Goal: Information Seeking & Learning: Find specific fact

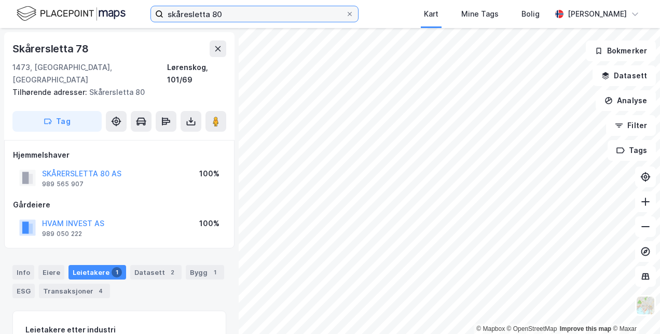
click at [193, 14] on input "skåresletta 80" at bounding box center [255, 14] width 182 height 16
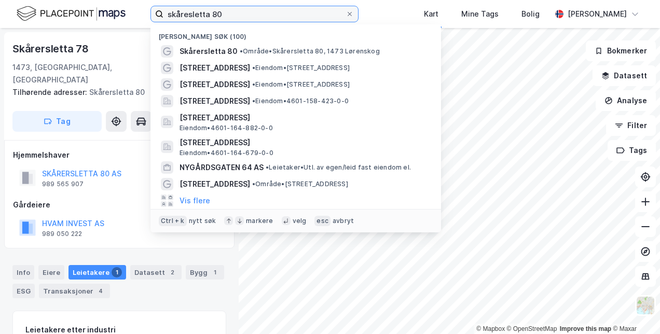
click at [193, 14] on input "skåresletta 80" at bounding box center [255, 14] width 182 height 16
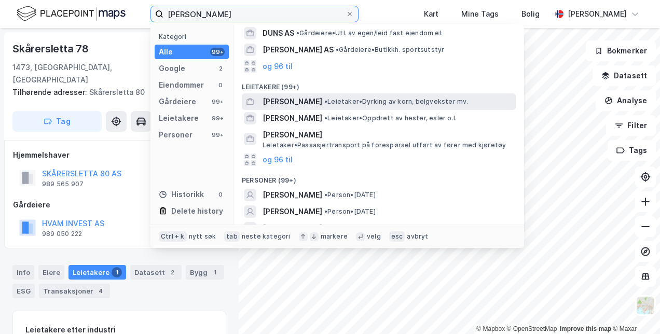
scroll to position [88, 0]
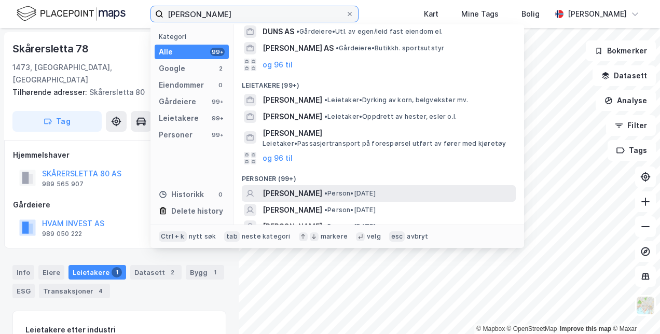
type input "[PERSON_NAME]"
click at [296, 190] on span "[PERSON_NAME]" at bounding box center [293, 193] width 60 height 12
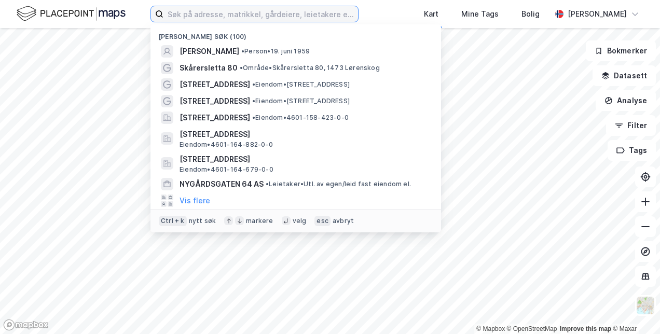
click at [197, 11] on input at bounding box center [261, 14] width 195 height 16
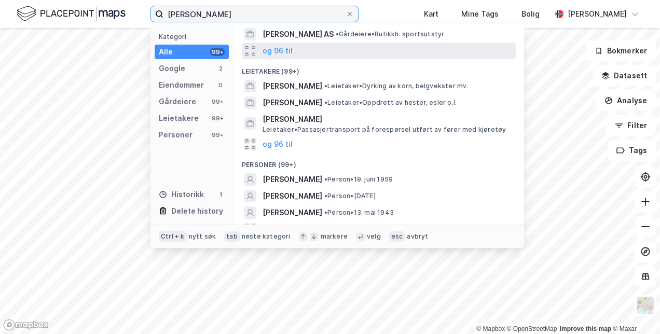
scroll to position [104, 0]
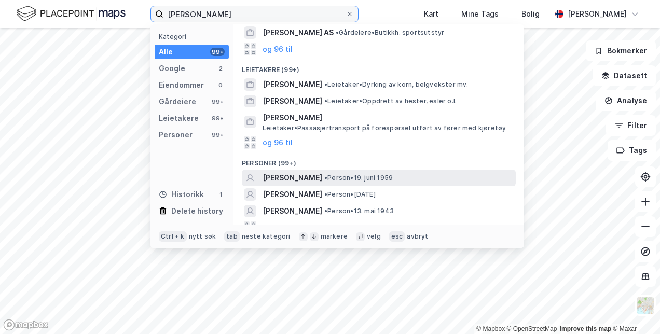
type input "[PERSON_NAME]"
click at [299, 175] on span "[PERSON_NAME]" at bounding box center [293, 178] width 60 height 12
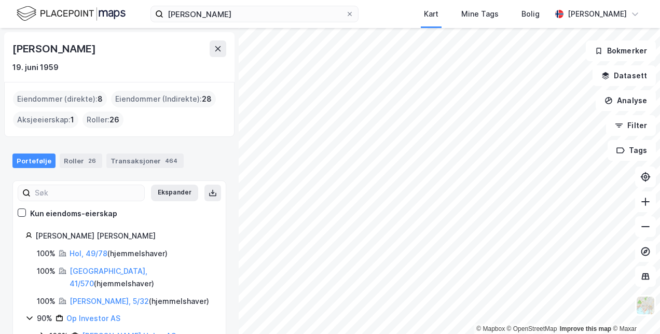
click at [160, 100] on div "Eiendommer (Indirekte) : 28" at bounding box center [163, 99] width 105 height 17
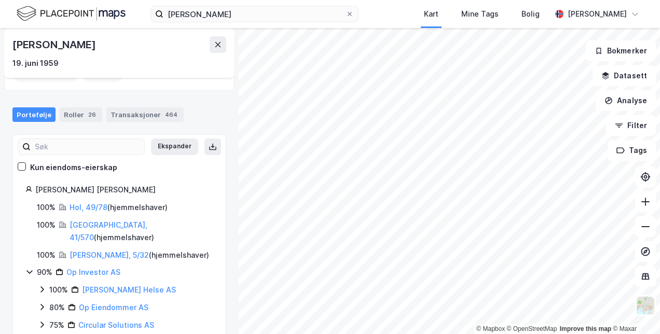
scroll to position [48, 0]
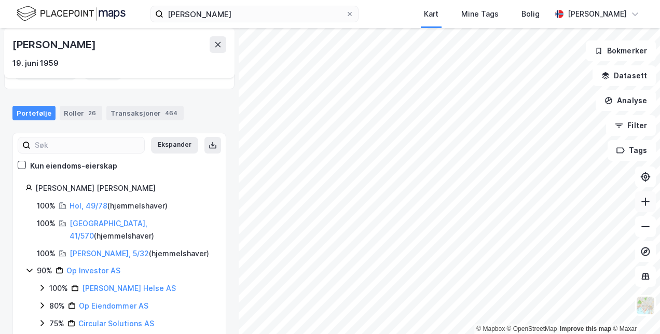
drag, startPoint x: 400, startPoint y: 361, endPoint x: 650, endPoint y: 199, distance: 297.4
click at [647, 201] on icon at bounding box center [646, 202] width 10 height 10
click at [647, 201] on icon at bounding box center [646, 201] width 8 height 1
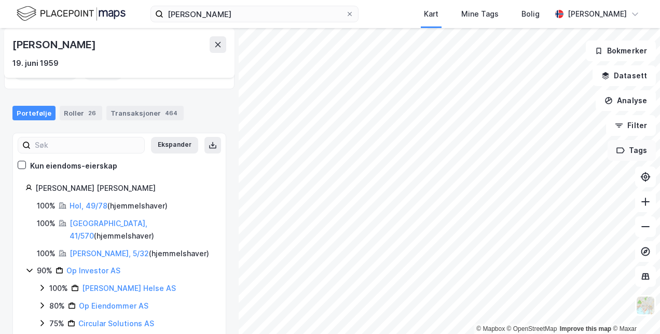
click at [636, 154] on div "© Mapbox © OpenStreetMap Improve this map © [PERSON_NAME] 19. juni 1959 Eiendom…" at bounding box center [330, 181] width 660 height 306
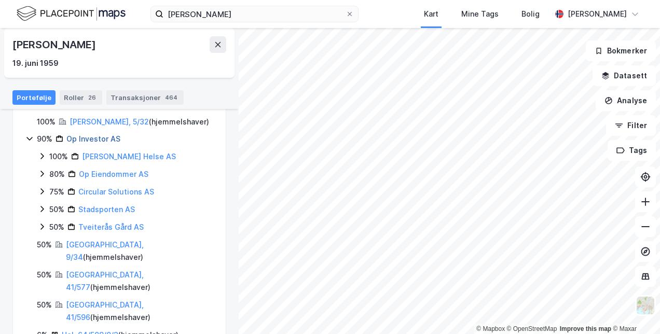
scroll to position [110, 0]
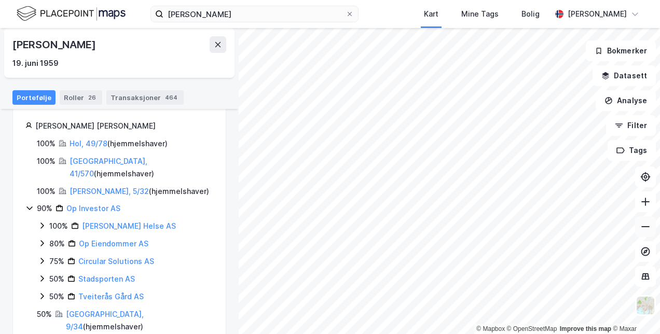
click at [651, 231] on button at bounding box center [646, 227] width 21 height 21
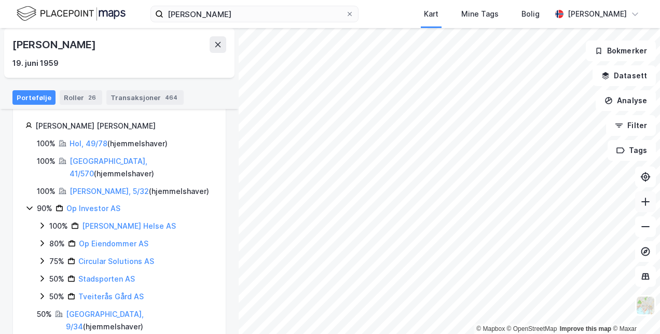
click at [650, 202] on icon at bounding box center [646, 202] width 10 height 10
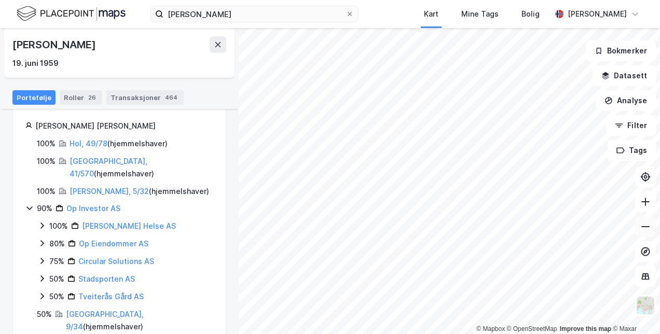
click at [644, 227] on icon at bounding box center [646, 227] width 10 height 10
click at [646, 203] on icon at bounding box center [645, 202] width 1 height 8
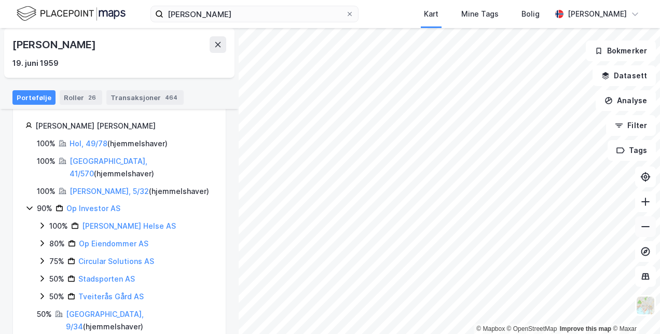
click at [645, 226] on icon at bounding box center [646, 227] width 10 height 10
click at [539, 334] on html "[PERSON_NAME] Kart Mine Tags [PERSON_NAME] [PERSON_NAME] © Mapbox © OpenStreetM…" at bounding box center [330, 167] width 660 height 334
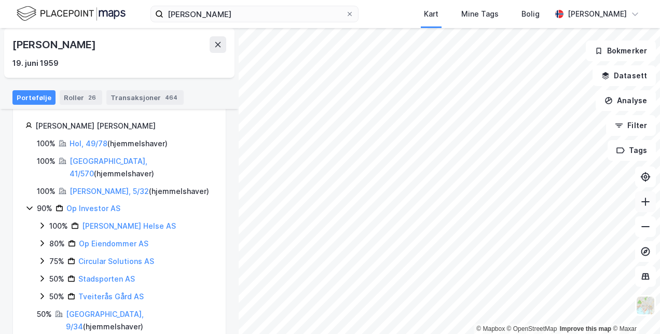
click at [644, 204] on icon at bounding box center [646, 202] width 10 height 10
click at [396, 0] on html "[PERSON_NAME] Kart Mine Tags [PERSON_NAME] [PERSON_NAME] © Mapbox © OpenStreetM…" at bounding box center [330, 167] width 660 height 334
click at [643, 197] on icon at bounding box center [646, 202] width 10 height 10
click at [651, 203] on button at bounding box center [646, 202] width 21 height 21
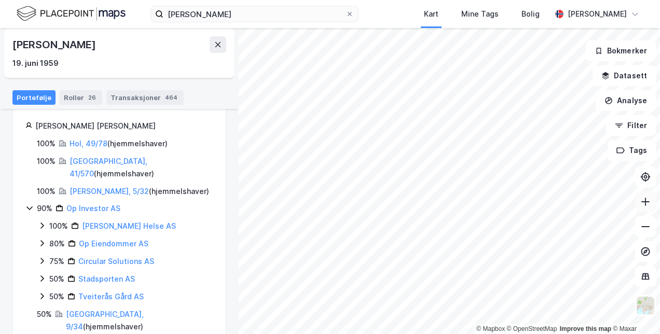
click at [650, 205] on icon at bounding box center [646, 202] width 10 height 10
click at [648, 201] on icon at bounding box center [646, 201] width 8 height 1
